Goal: Use online tool/utility: Utilize a website feature to perform a specific function

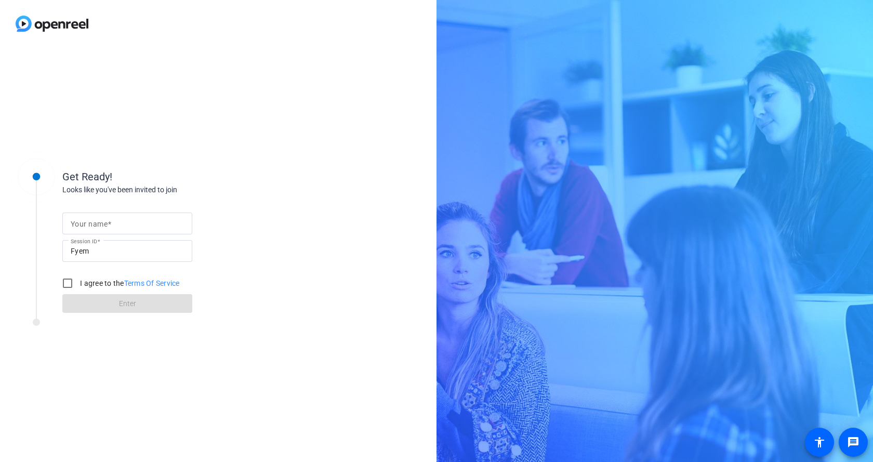
click at [73, 223] on mat-label "Your name" at bounding box center [89, 224] width 37 height 8
click at [73, 223] on input "Your name" at bounding box center [127, 223] width 113 height 12
type input "[PERSON_NAME]"
click at [68, 284] on input "I agree to the Terms Of Service" at bounding box center [67, 283] width 21 height 21
checkbox input "true"
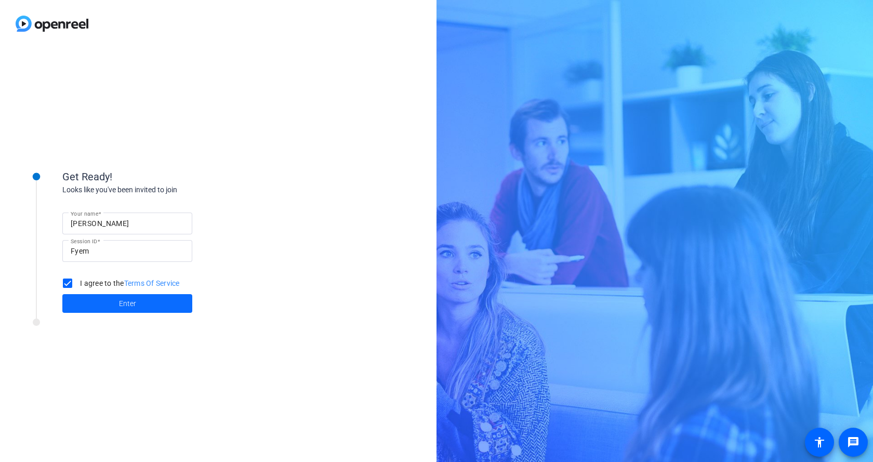
click at [125, 306] on span "Enter" at bounding box center [127, 303] width 17 height 11
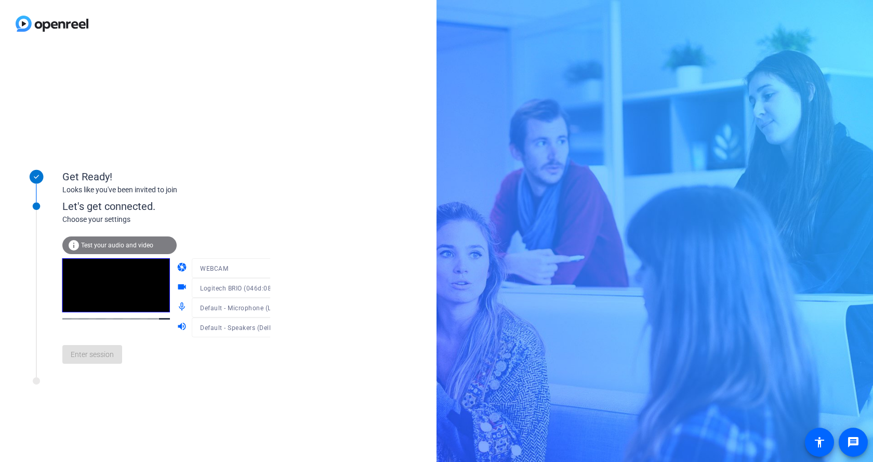
click at [112, 243] on span "Test your audio and video" at bounding box center [117, 245] width 72 height 7
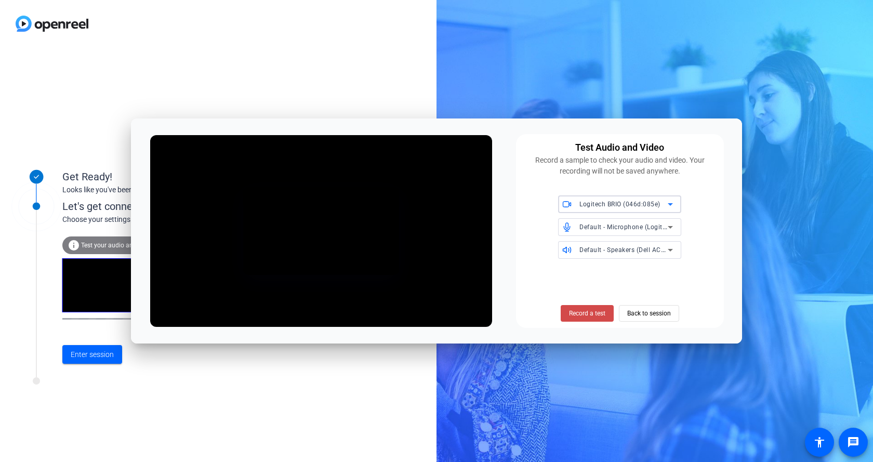
click at [592, 313] on span "Record a test" at bounding box center [587, 313] width 36 height 9
click at [648, 309] on span "Back to session" at bounding box center [649, 314] width 44 height 20
